Goal: Information Seeking & Learning: Learn about a topic

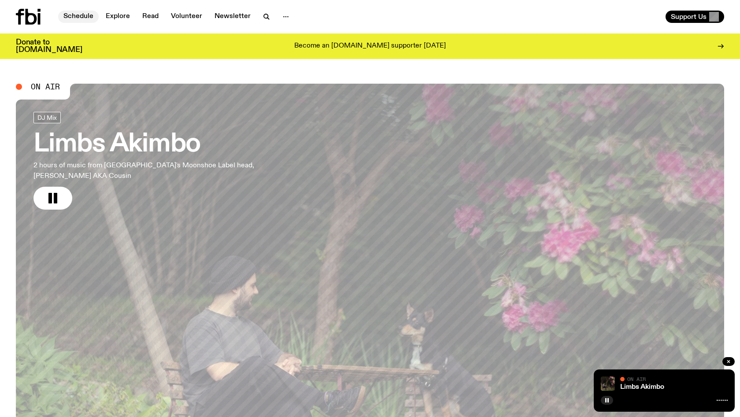
click at [73, 15] on link "Schedule" at bounding box center [78, 17] width 41 height 12
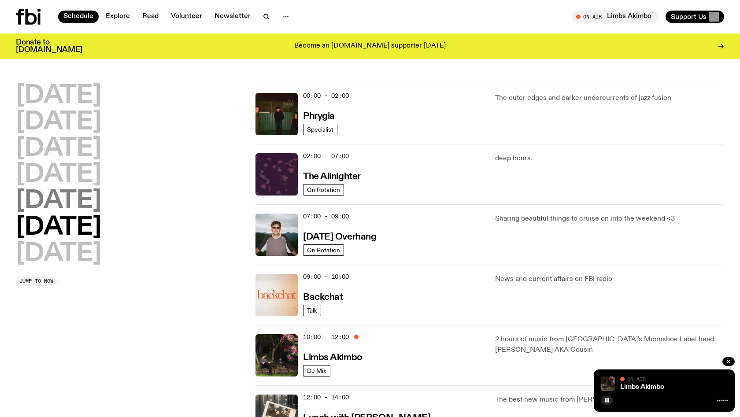
click at [66, 207] on h2 "[DATE]" at bounding box center [58, 201] width 85 height 25
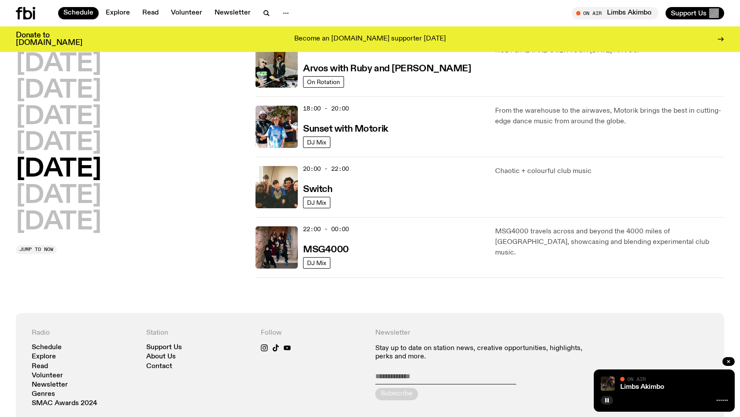
scroll to position [477, 0]
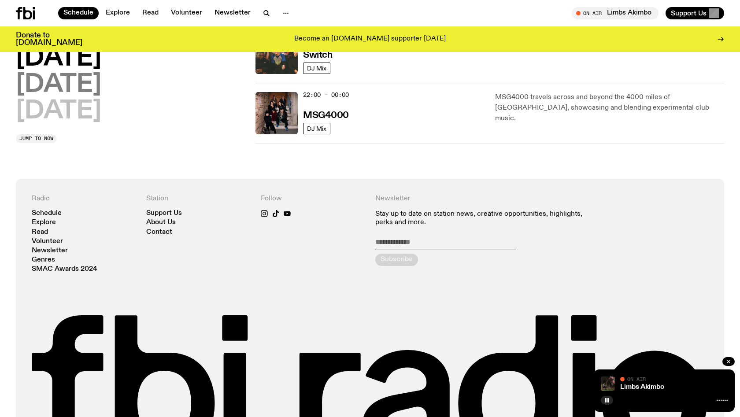
click at [57, 88] on h2 "[DATE]" at bounding box center [58, 85] width 85 height 25
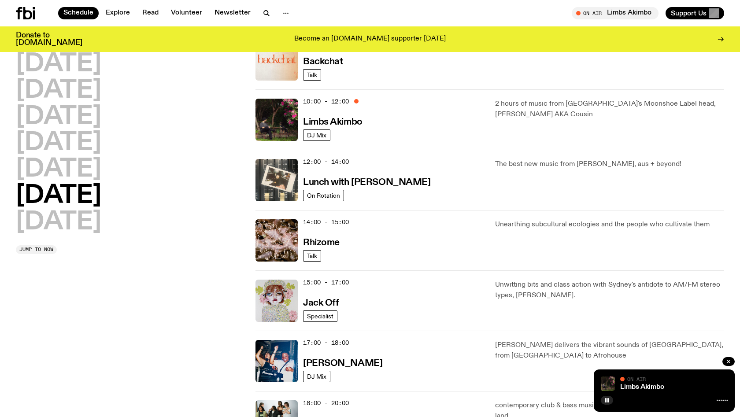
scroll to position [230, 0]
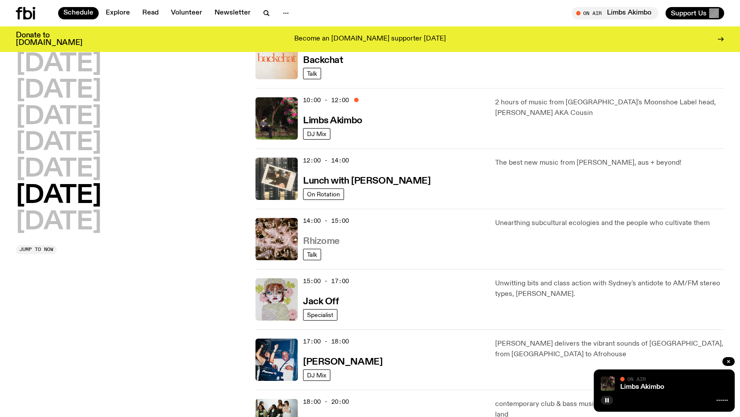
click at [321, 243] on h3 "Rhizome" at bounding box center [321, 241] width 37 height 9
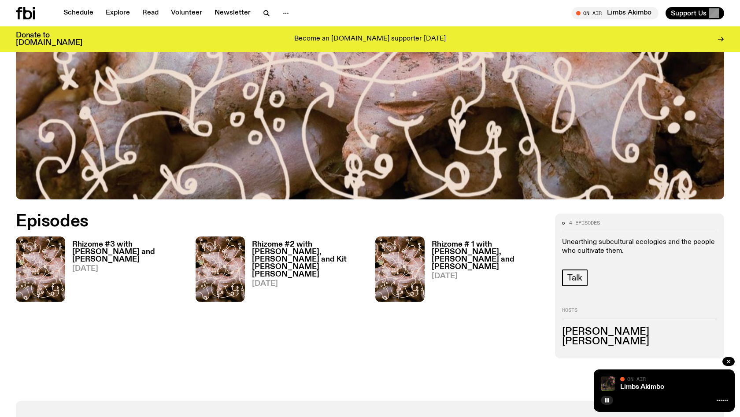
scroll to position [341, 0]
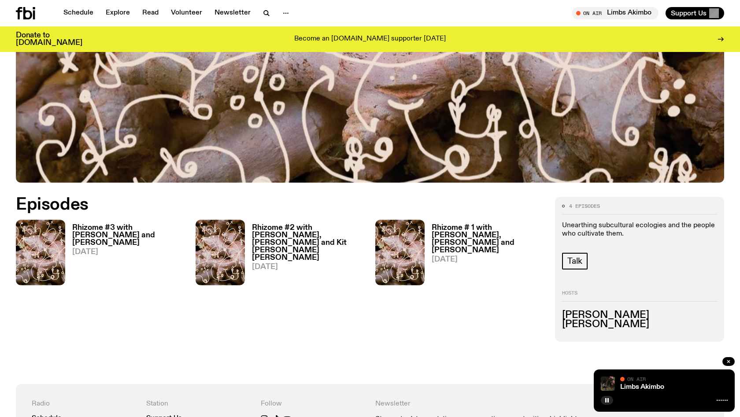
click at [466, 234] on h3 "Rhizome # 1 with [PERSON_NAME], [PERSON_NAME] and [PERSON_NAME]" at bounding box center [488, 239] width 113 height 30
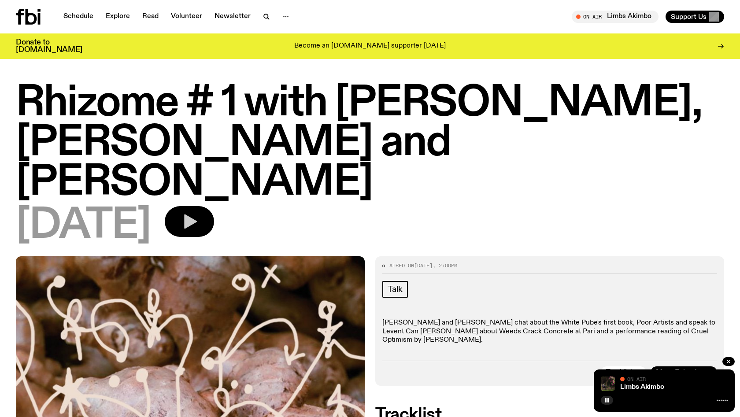
click at [198, 213] on icon "button" at bounding box center [190, 222] width 18 height 18
